Goal: Transaction & Acquisition: Purchase product/service

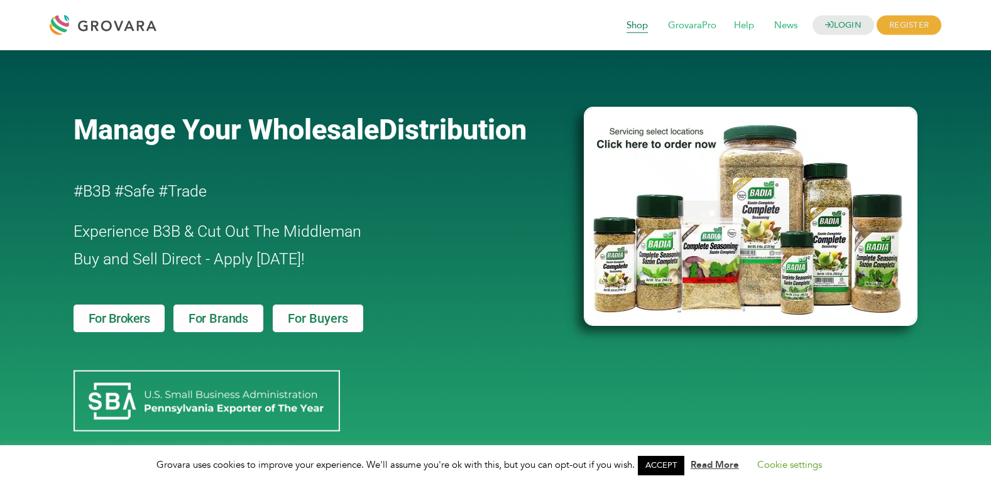
click at [628, 27] on span "Shop" at bounding box center [637, 26] width 39 height 24
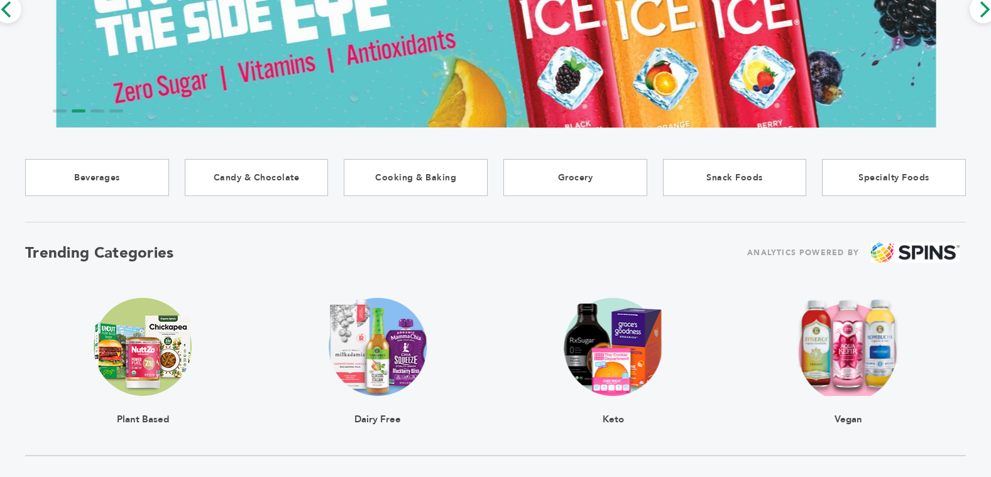
scroll to position [63, 0]
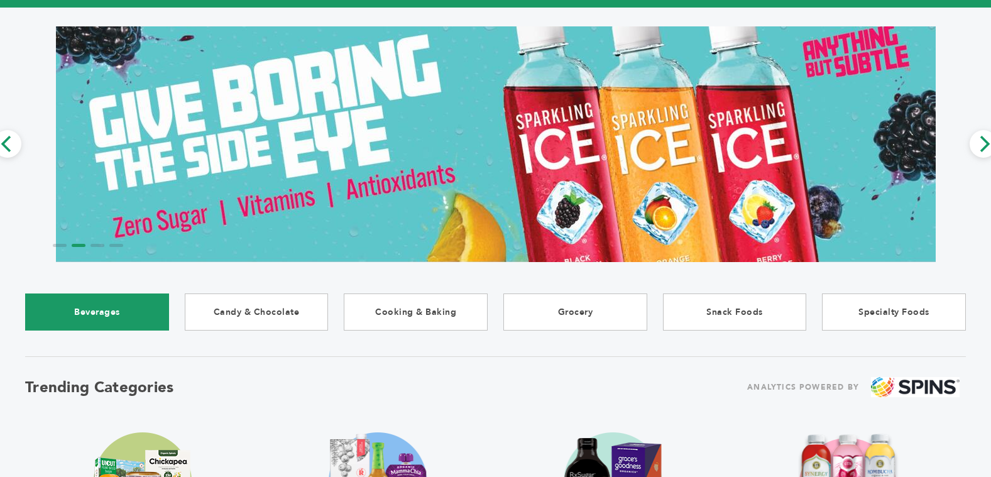
click at [145, 312] on link "Beverages" at bounding box center [97, 311] width 144 height 37
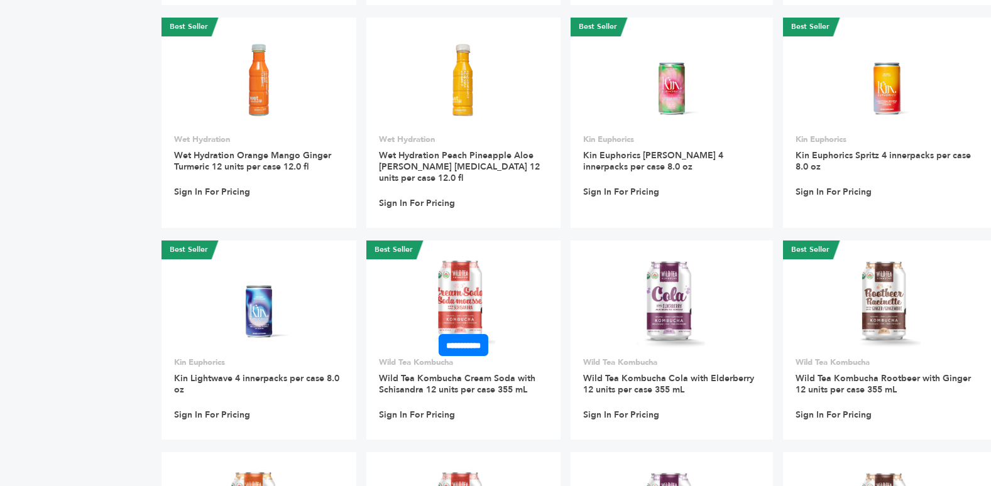
scroll to position [3769, 0]
